Goal: Book appointment/travel/reservation

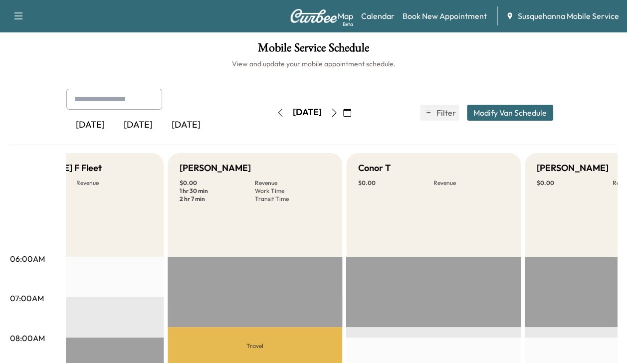
click at [338, 116] on icon "button" at bounding box center [334, 113] width 8 height 8
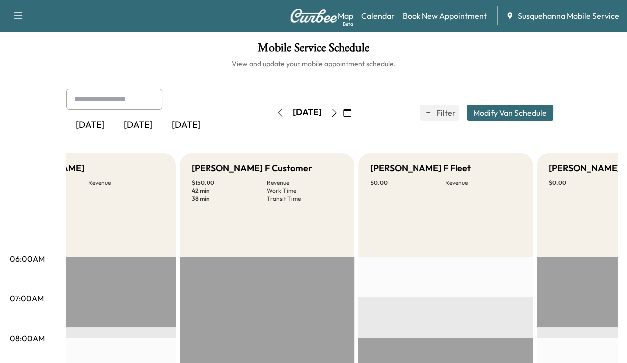
scroll to position [0, 66]
click at [343, 120] on button "button" at bounding box center [334, 113] width 17 height 16
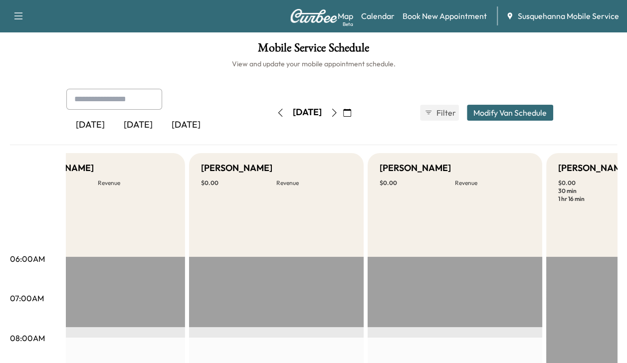
scroll to position [0, 1655]
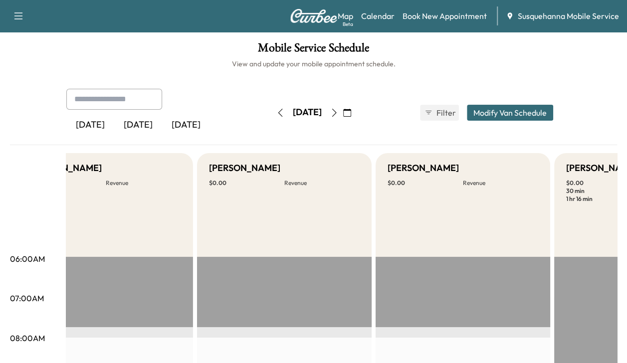
click at [272, 118] on button "button" at bounding box center [280, 113] width 17 height 16
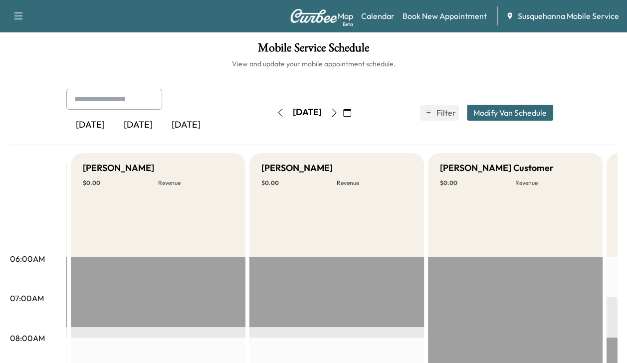
click at [272, 115] on button "button" at bounding box center [280, 113] width 17 height 16
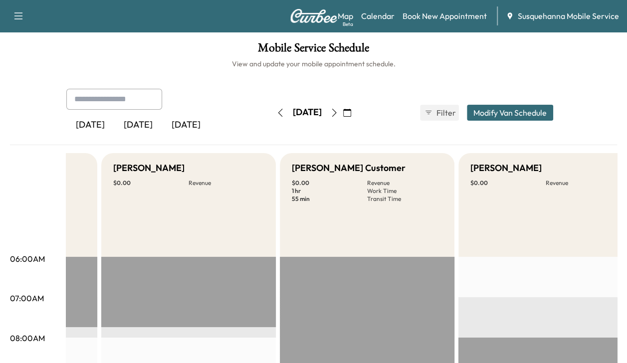
click at [272, 117] on button "button" at bounding box center [280, 113] width 17 height 16
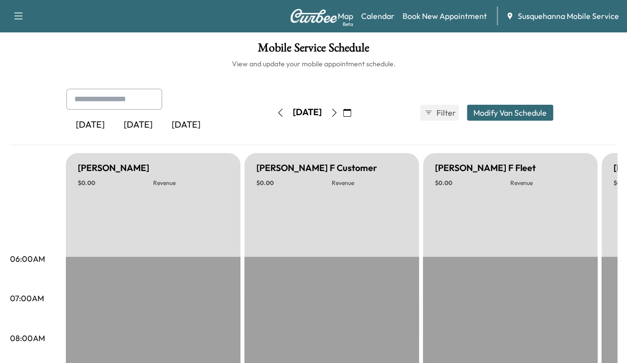
click at [272, 116] on button "button" at bounding box center [280, 113] width 17 height 16
click at [272, 115] on button "button" at bounding box center [280, 113] width 17 height 16
